Goal: Transaction & Acquisition: Purchase product/service

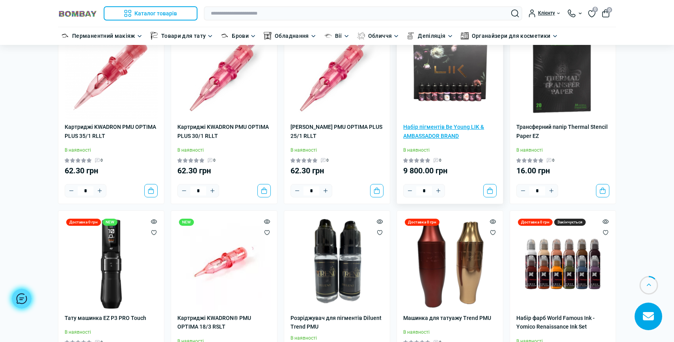
scroll to position [443, 0]
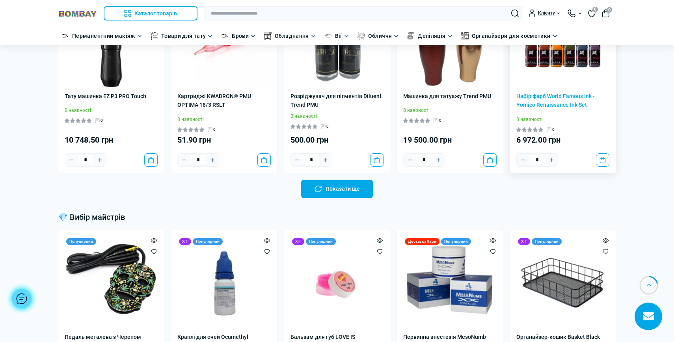
click at [557, 86] on img at bounding box center [563, 41] width 93 height 93
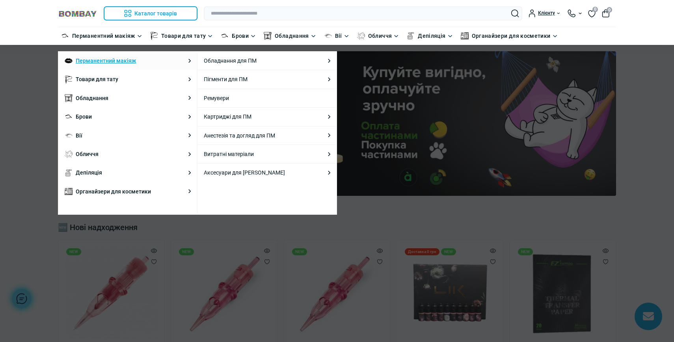
click at [93, 58] on link "Перманентний макіяж" at bounding box center [106, 60] width 60 height 9
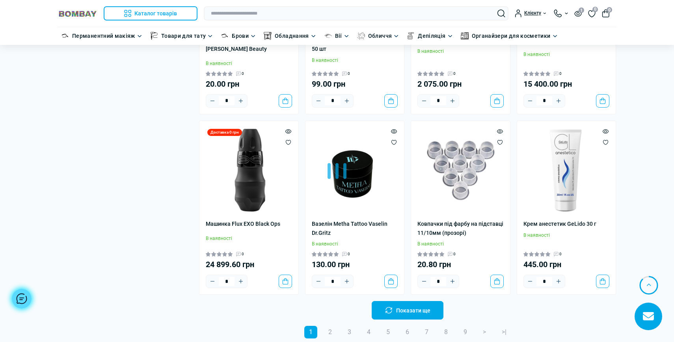
scroll to position [1326, 0]
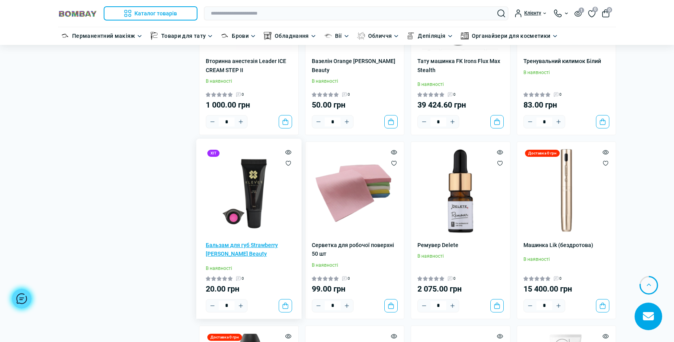
click at [243, 243] on link "Бальзам для губ Strawberry [PERSON_NAME] Beauty" at bounding box center [249, 250] width 86 height 18
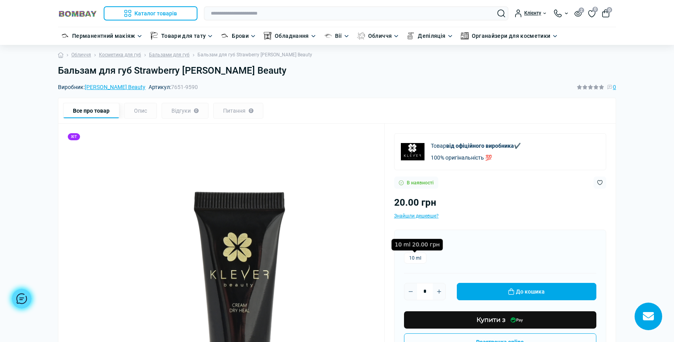
click at [413, 258] on label "10 ml" at bounding box center [415, 258] width 22 height 11
click at [447, 261] on div "10 ml" at bounding box center [500, 258] width 192 height 11
click at [403, 256] on div "Варіант * 10 ml * До кошика Купити з Розстрочка online" at bounding box center [500, 295] width 212 height 131
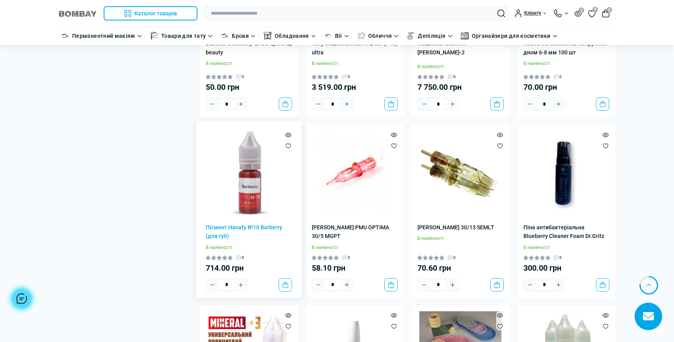
click at [247, 209] on div "Пігмент Hanafy №10 Barberry (для губ) В наявності 0 714.00 грн * До кошика" at bounding box center [249, 211] width 100 height 174
click at [252, 223] on link "Пігмент Hanafy №10 Barberry (для губ)" at bounding box center [249, 232] width 86 height 18
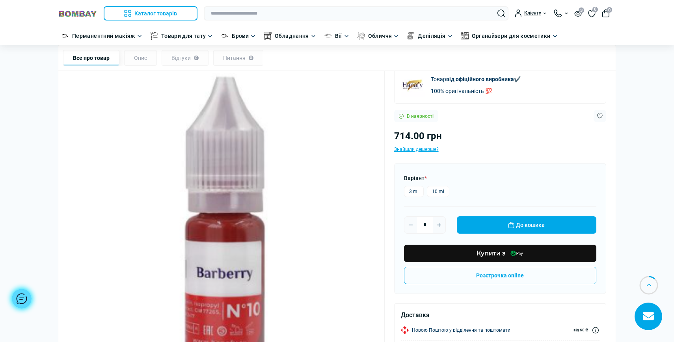
scroll to position [58, 0]
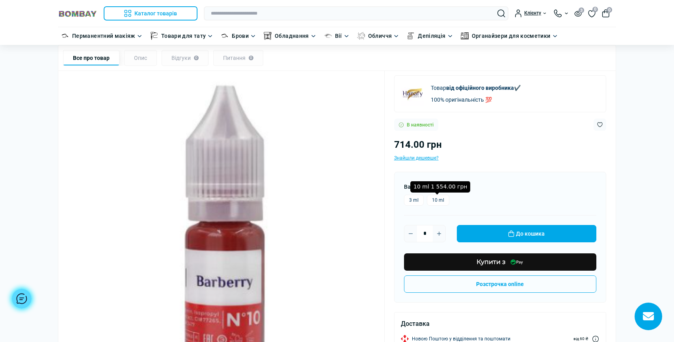
click at [435, 198] on label "10 ml" at bounding box center [438, 200] width 22 height 11
click at [414, 198] on label "3 ml" at bounding box center [414, 200] width 20 height 11
click at [483, 153] on div "714.00 грн Знайшли дешевше?" at bounding box center [500, 149] width 212 height 25
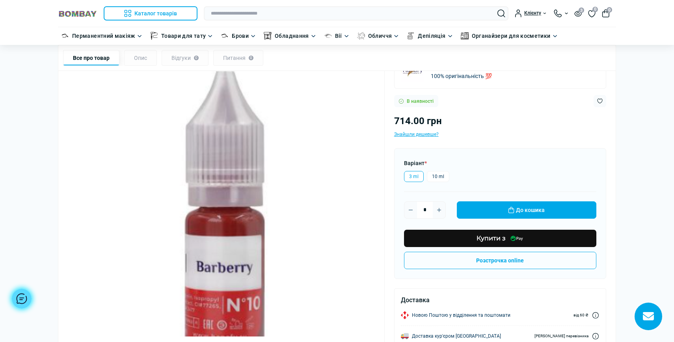
scroll to position [87, 0]
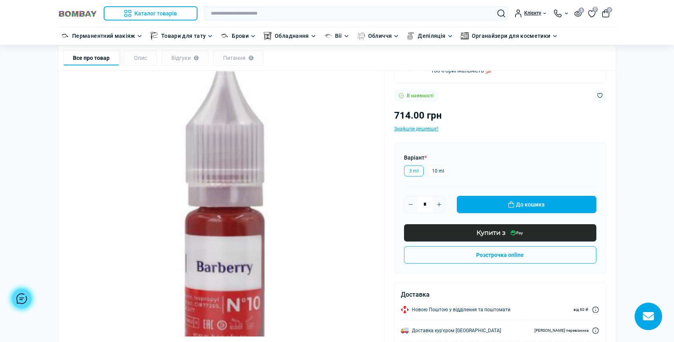
click at [507, 233] on button "Купити з" at bounding box center [500, 232] width 192 height 17
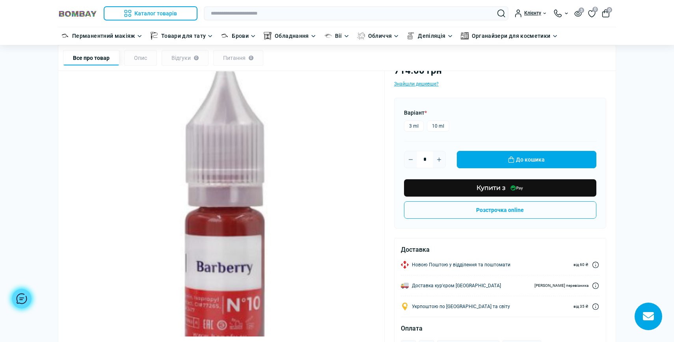
scroll to position [99, 0]
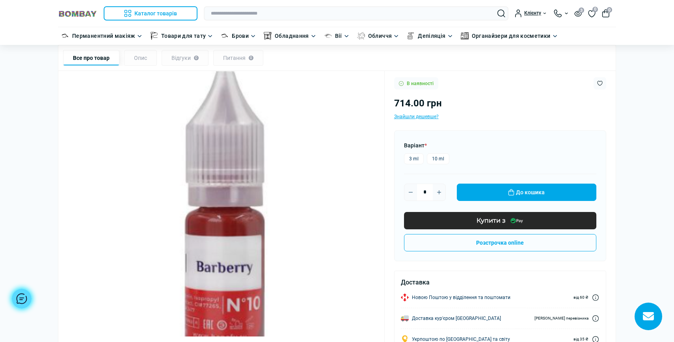
click at [486, 216] on span "Купити з" at bounding box center [491, 221] width 29 height 13
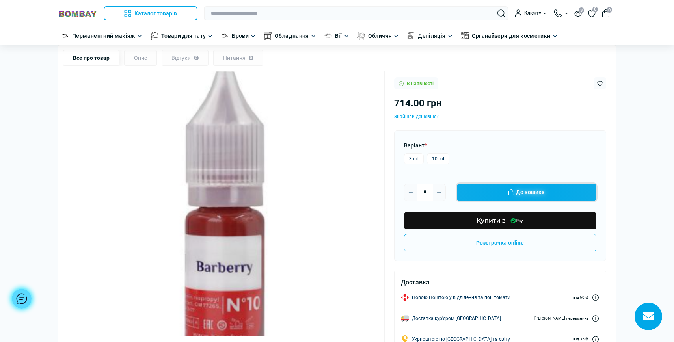
click at [495, 194] on button "До кошика" at bounding box center [527, 192] width 140 height 17
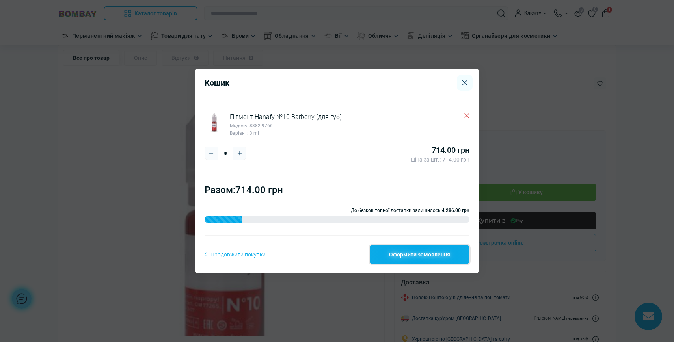
click at [410, 261] on link "Оформити замовлення" at bounding box center [420, 254] width 100 height 19
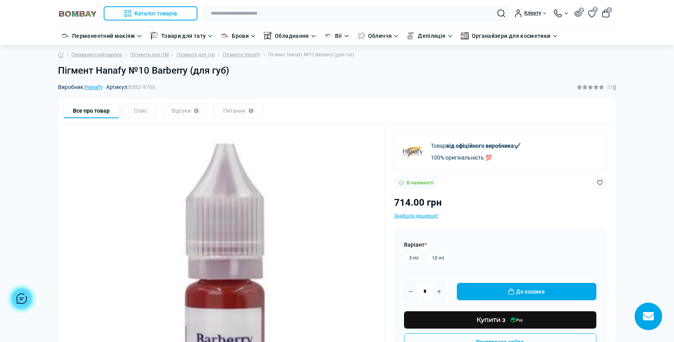
click at [80, 17] on img at bounding box center [77, 13] width 39 height 7
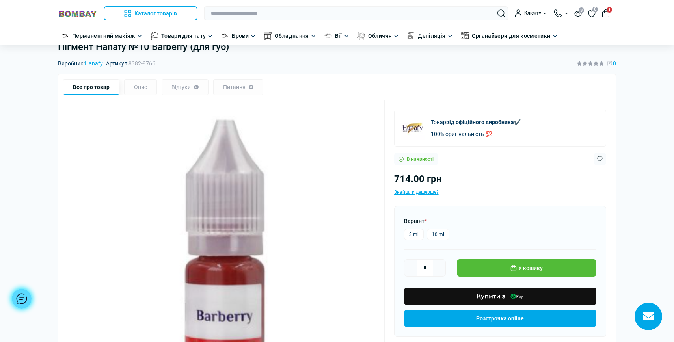
scroll to position [25, 0]
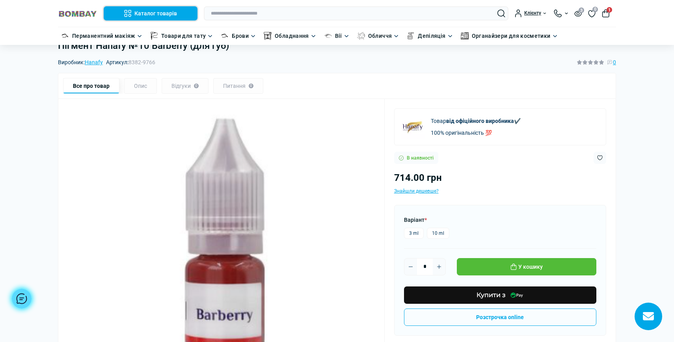
click at [139, 13] on button "Каталог товарів" at bounding box center [151, 13] width 94 height 14
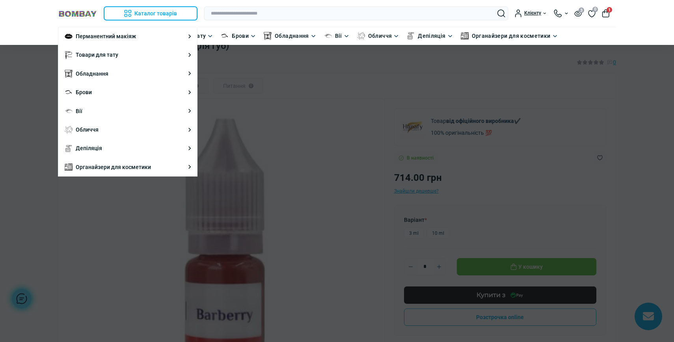
click at [227, 67] on div at bounding box center [337, 171] width 674 height 342
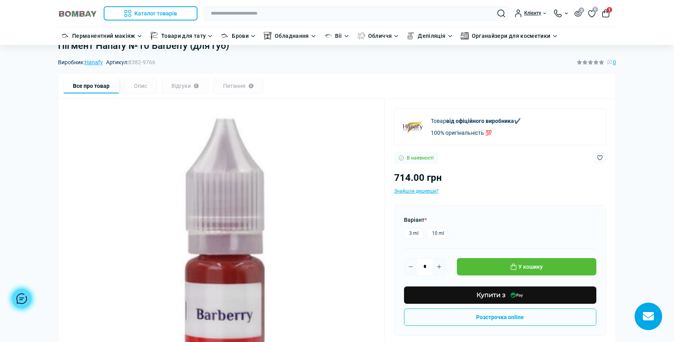
scroll to position [0, 0]
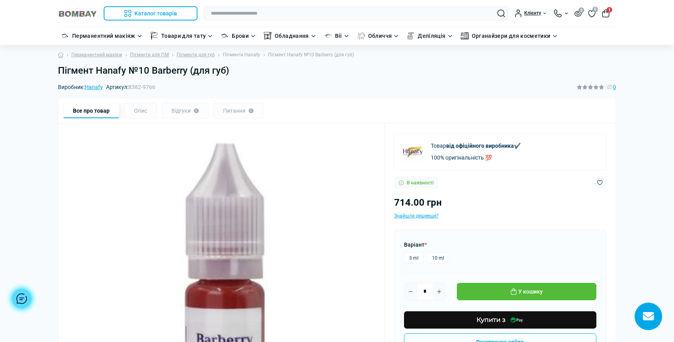
click at [238, 54] on link "Пігменти Hanafy" at bounding box center [241, 54] width 37 height 7
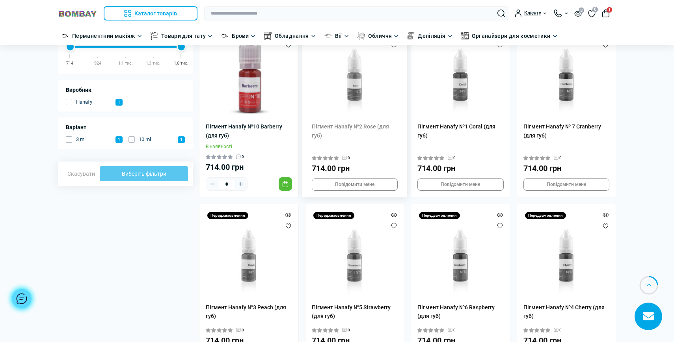
scroll to position [117, 0]
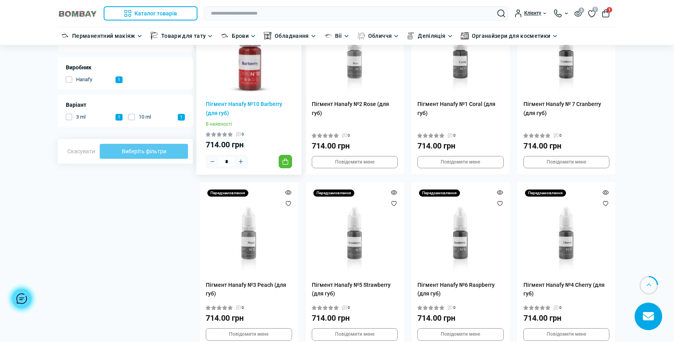
click at [238, 161] on icon "Plus" at bounding box center [241, 162] width 6 height 6
click at [214, 161] on icon "Minus" at bounding box center [212, 162] width 6 height 6
type input "*"
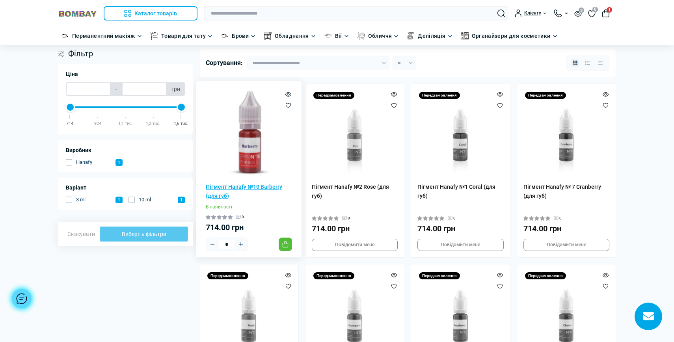
scroll to position [0, 0]
